Goal: Information Seeking & Learning: Learn about a topic

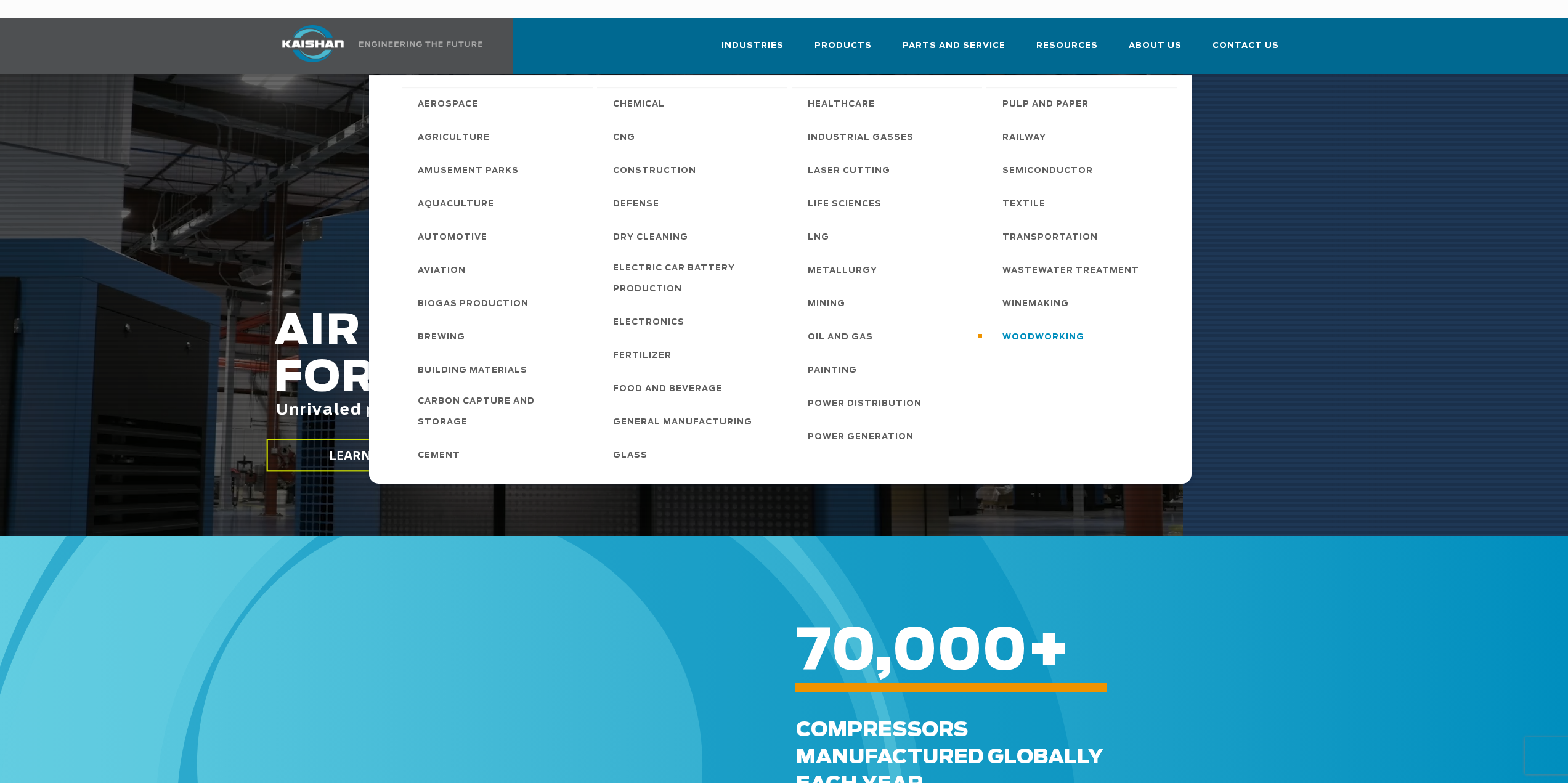
click at [1045, 327] on span "Woodworking" at bounding box center [1043, 338] width 82 height 21
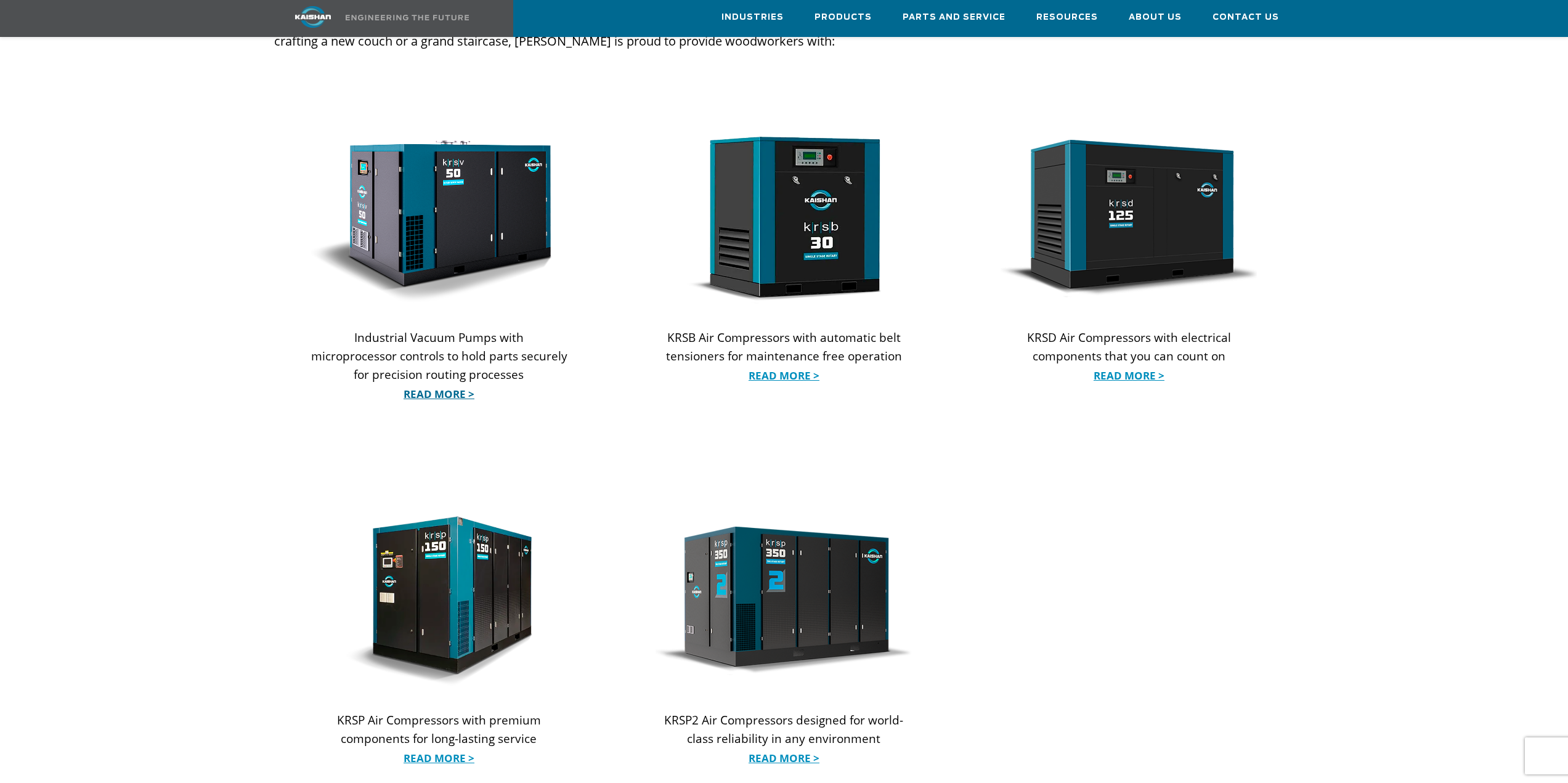
scroll to position [1231, 0]
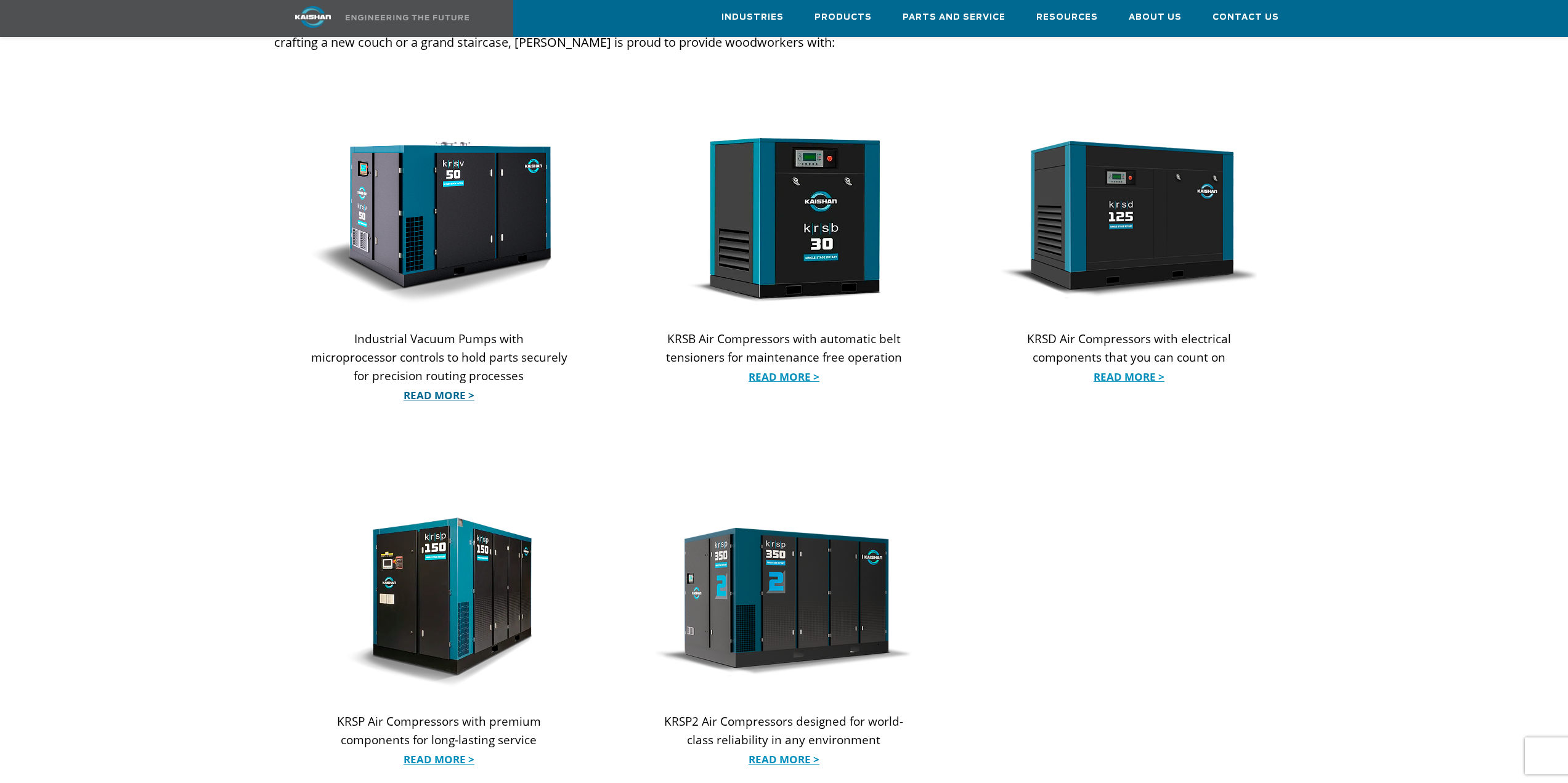
click at [447, 386] on link "Read More >" at bounding box center [439, 396] width 256 height 19
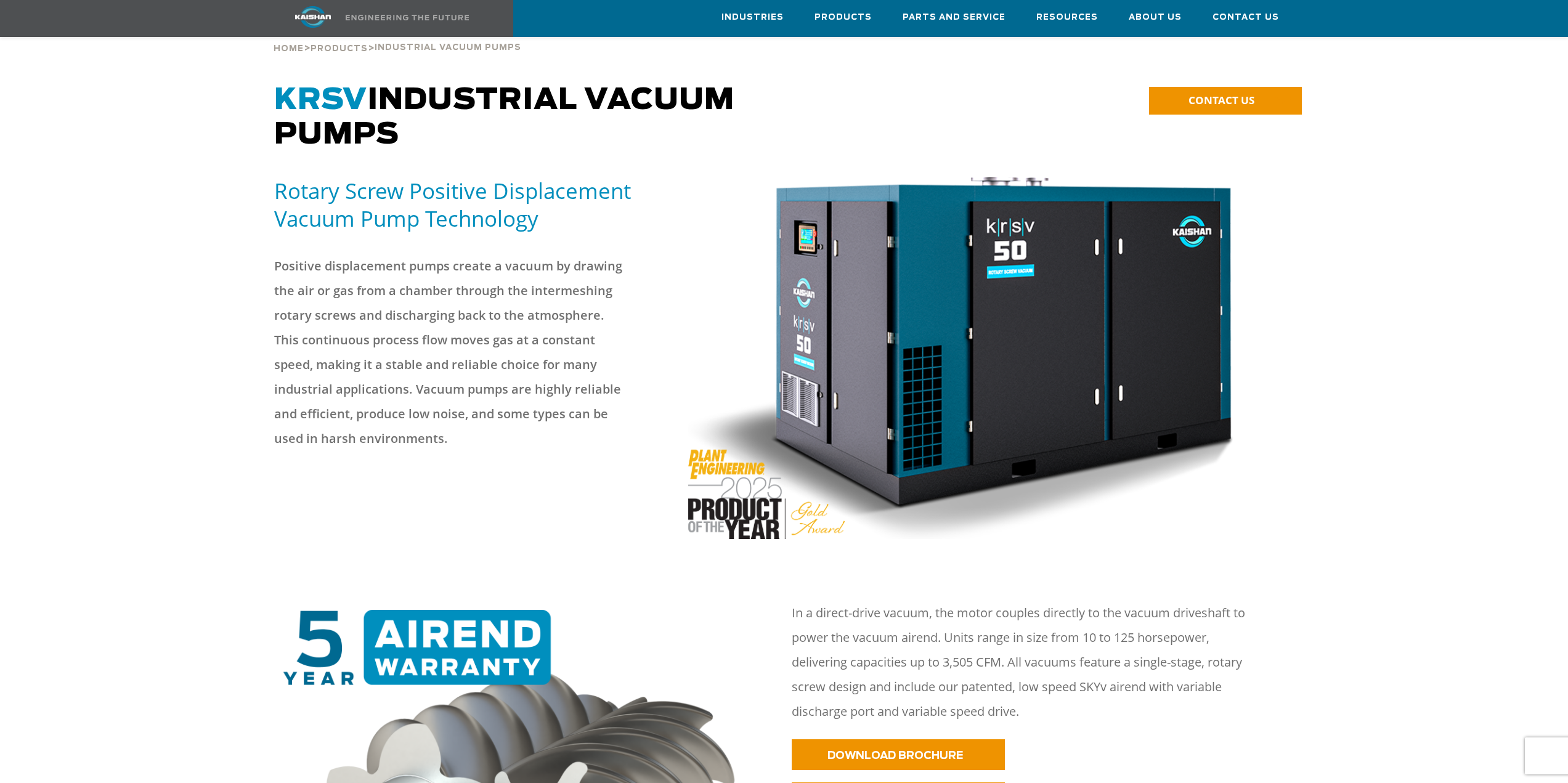
scroll to position [62, 0]
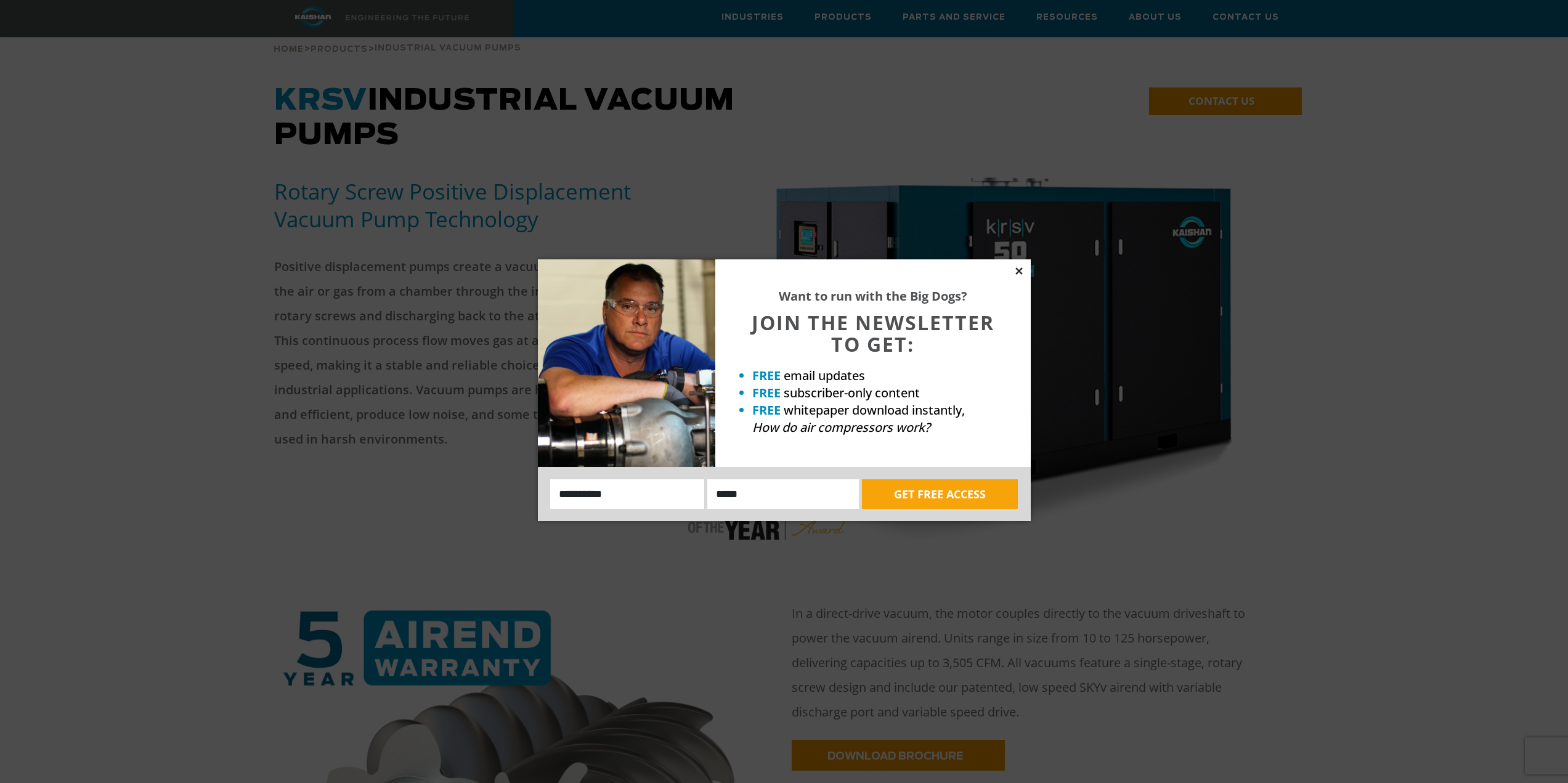
click at [1018, 269] on icon at bounding box center [1019, 271] width 11 height 11
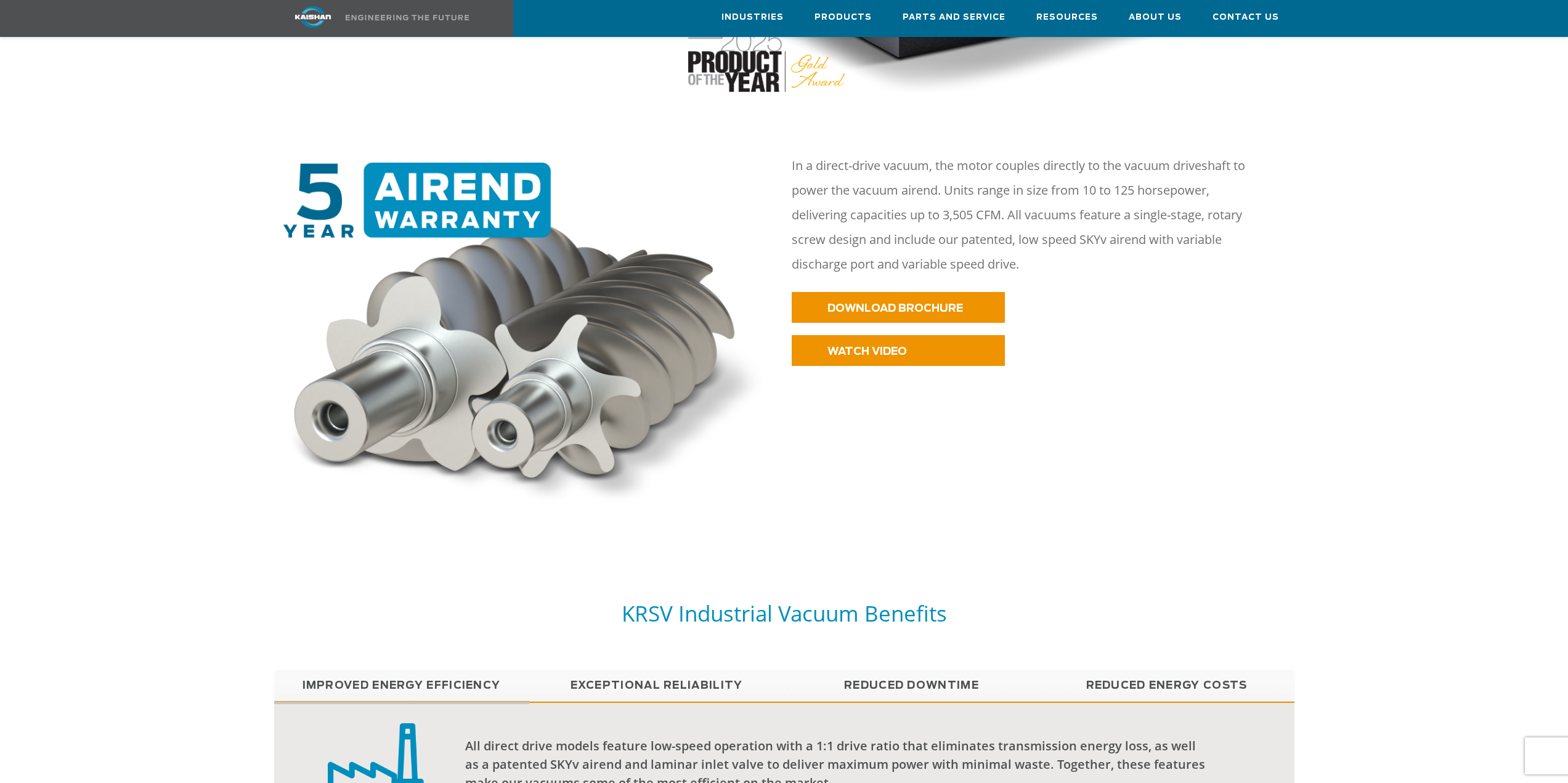
scroll to position [510, 0]
click at [885, 346] on span "WATCH VIDEO" at bounding box center [851, 351] width 79 height 11
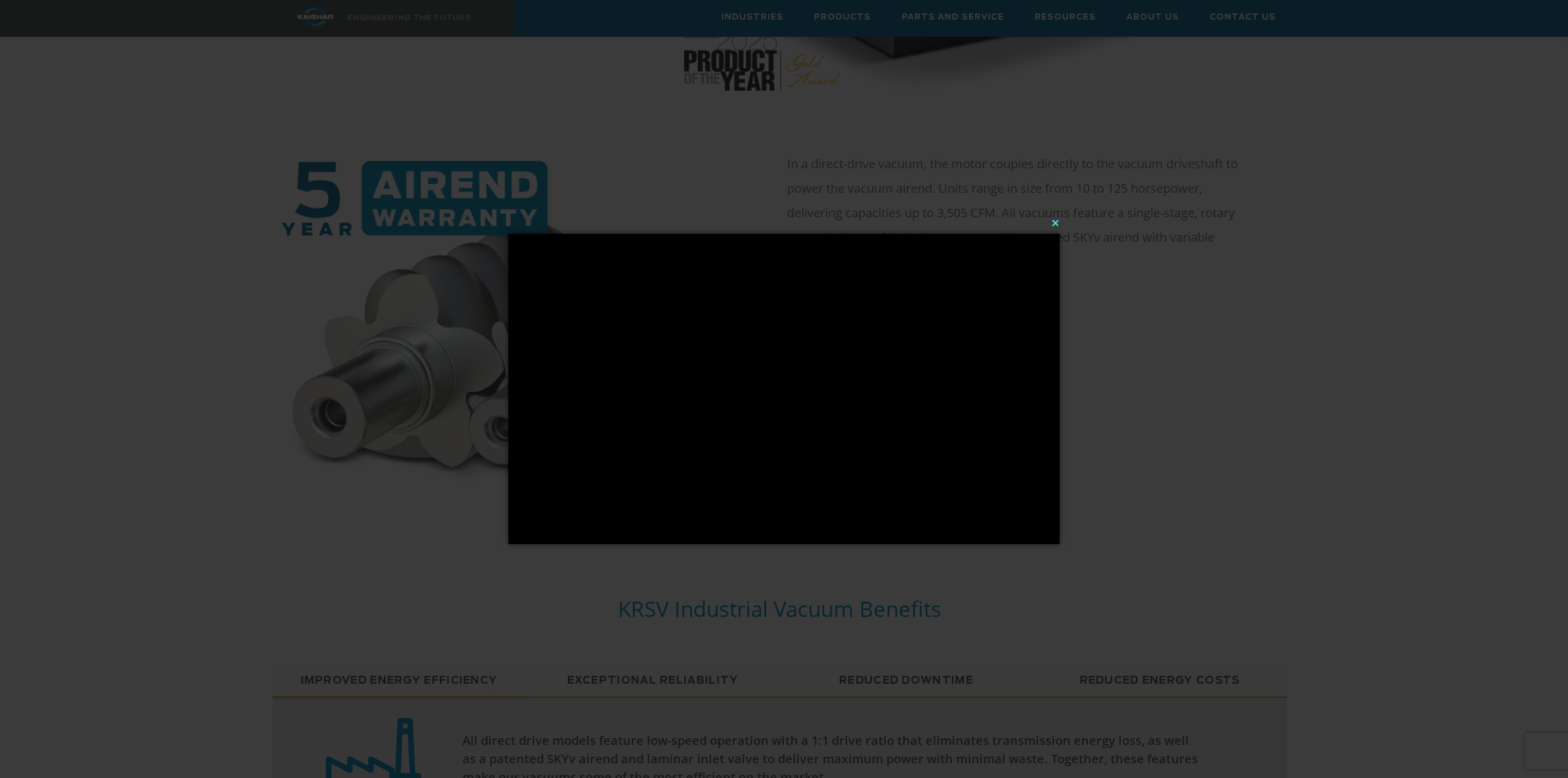
click at [1055, 221] on button "×" at bounding box center [787, 223] width 551 height 27
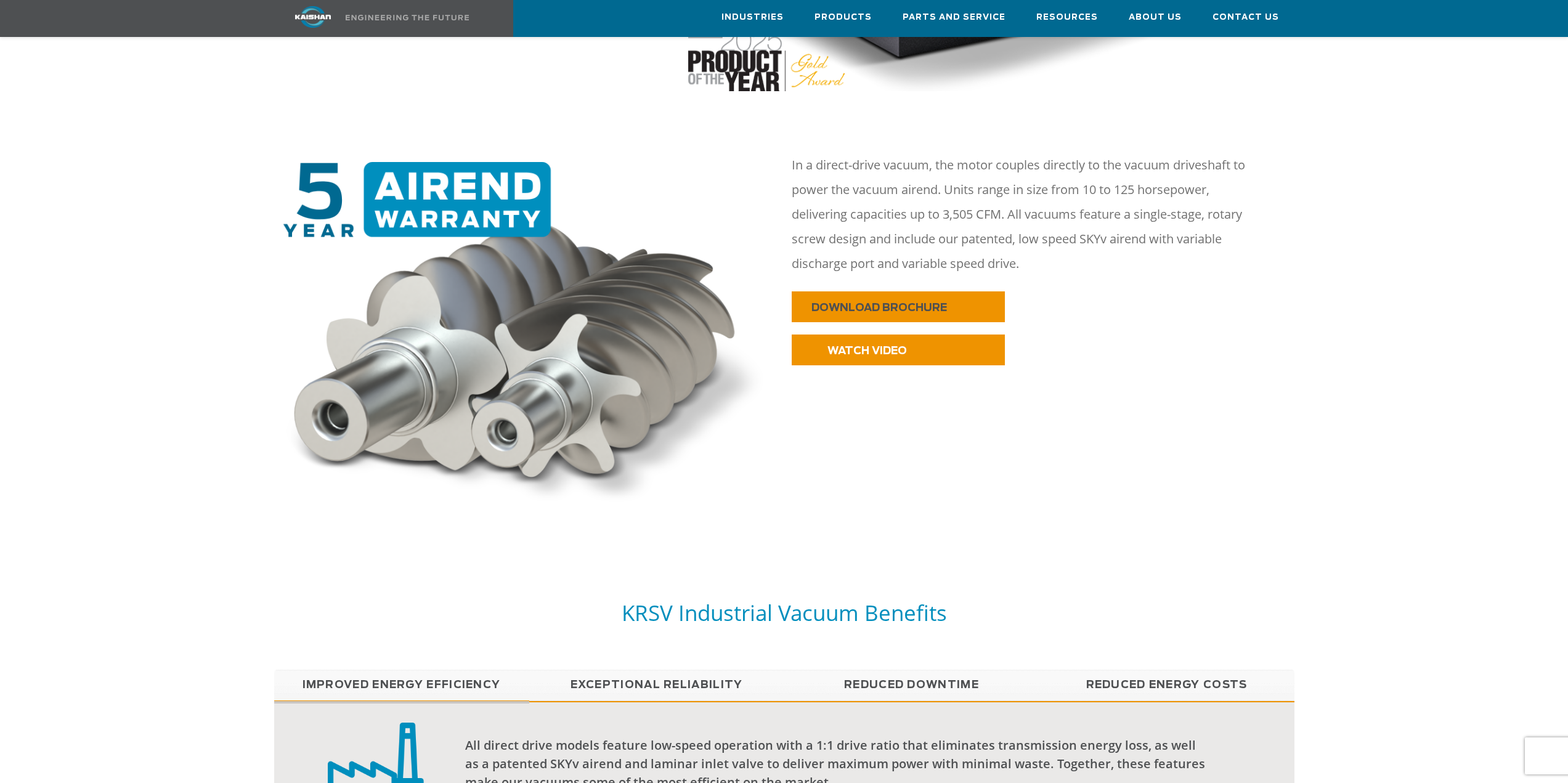
click at [920, 303] on span "DOWNLOAD BROCHURE" at bounding box center [879, 308] width 136 height 11
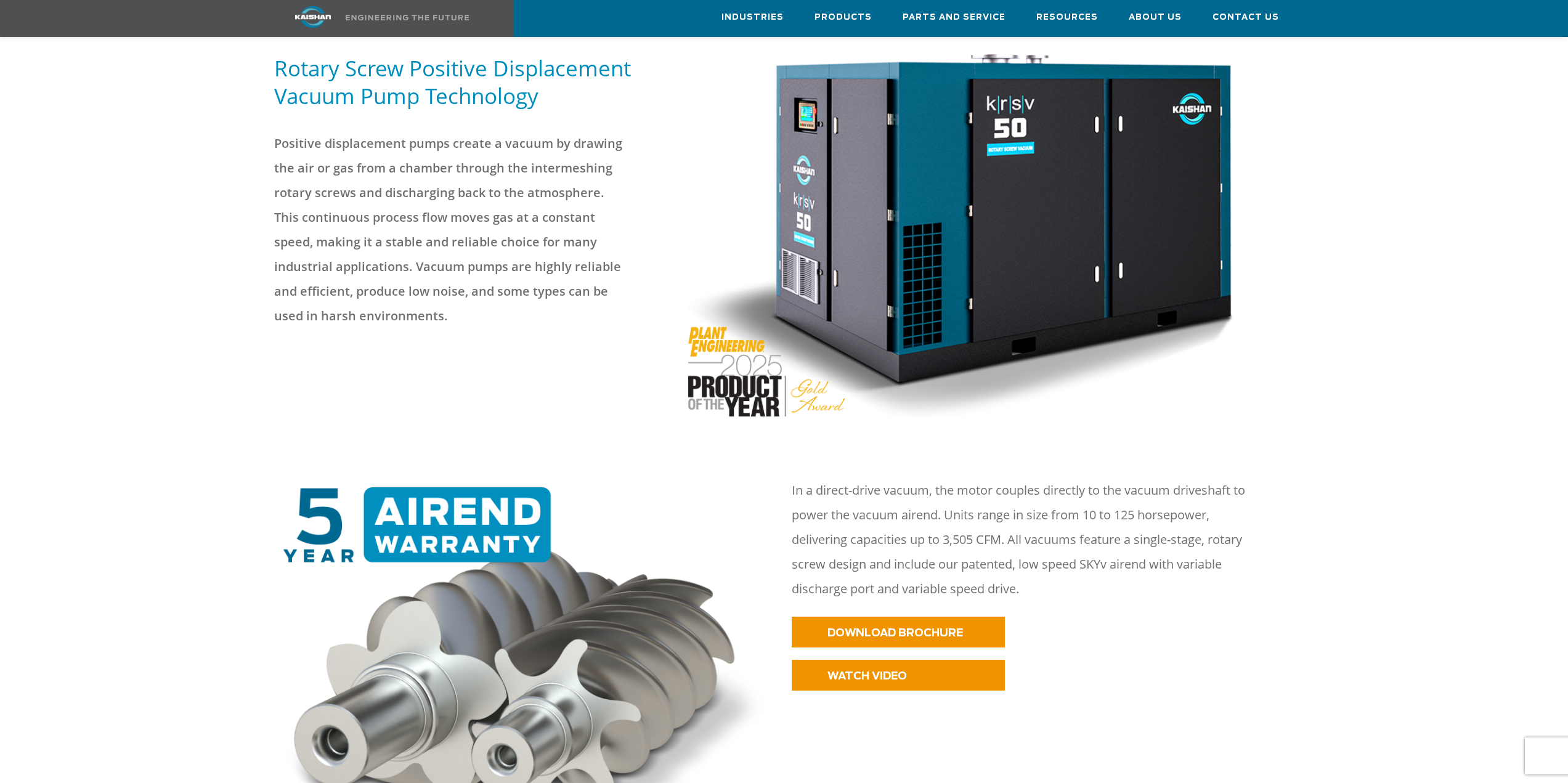
scroll to position [246, 0]
